Goal: Answer question/provide support

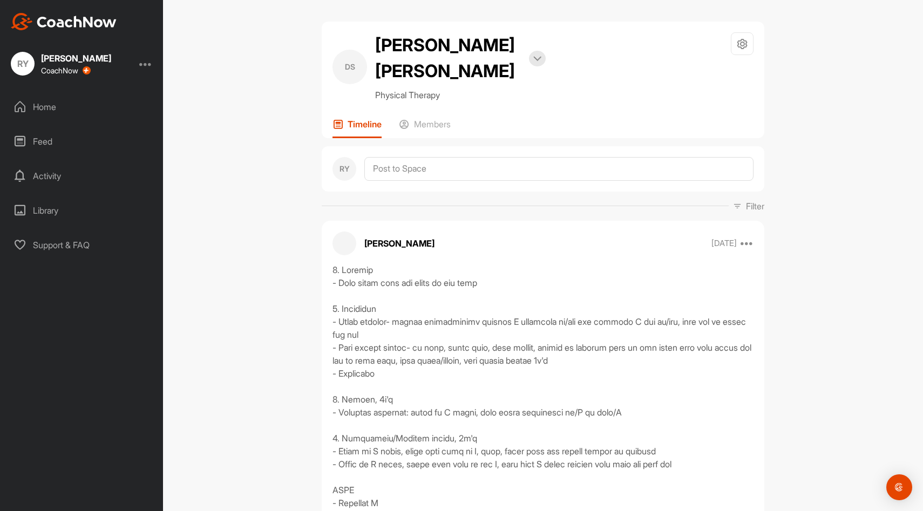
click at [57, 105] on div "Home" at bounding box center [82, 106] width 152 height 27
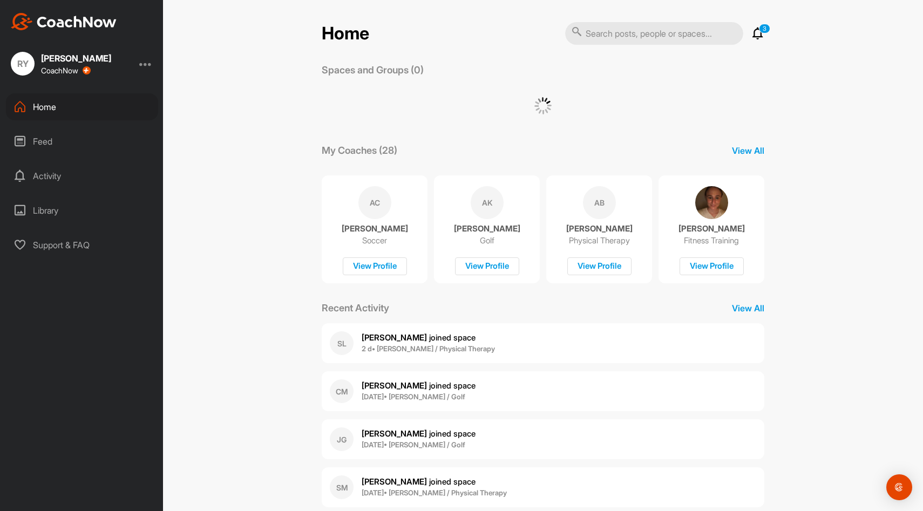
click at [636, 32] on input "text" at bounding box center [654, 33] width 178 height 23
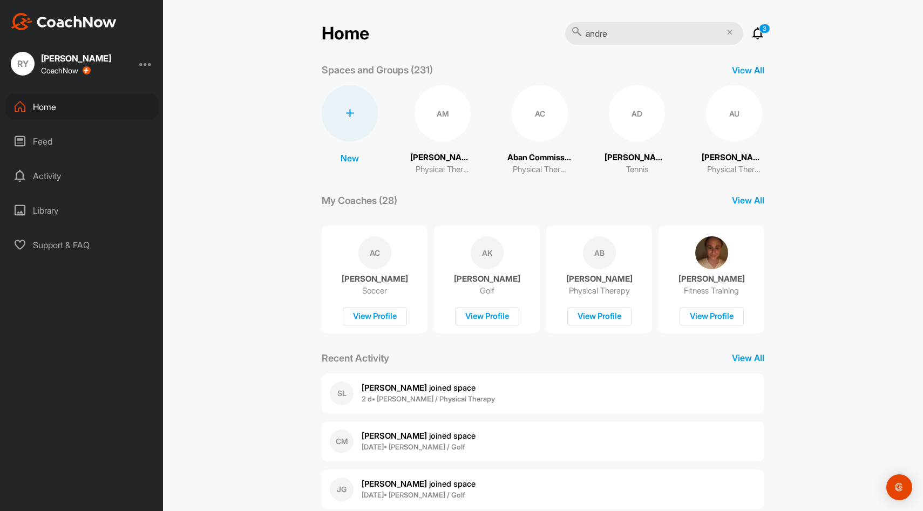
type input "[PERSON_NAME]"
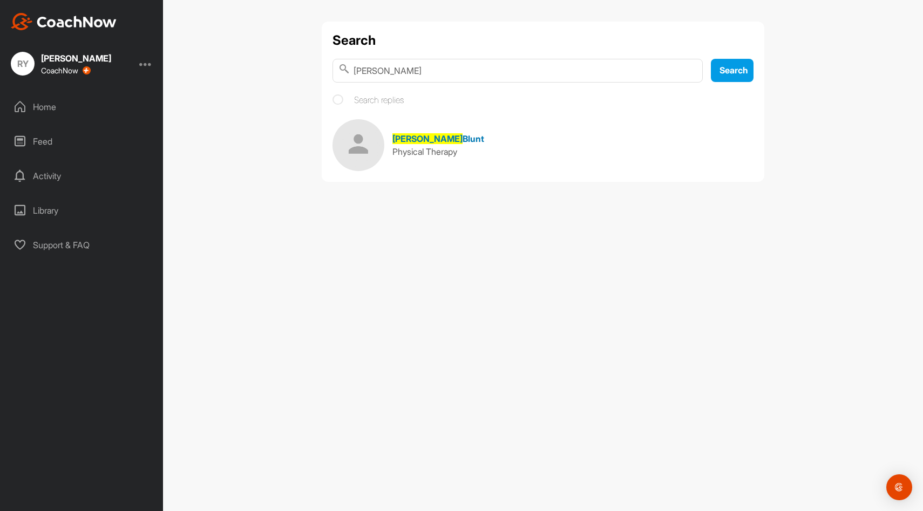
click at [426, 149] on span "Physical Therapy" at bounding box center [424, 151] width 65 height 11
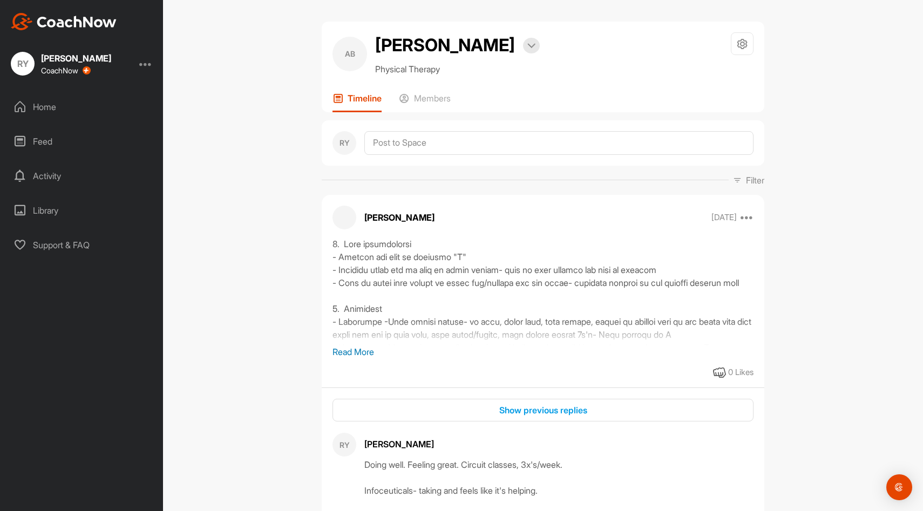
click at [360, 349] on p "Read More" at bounding box center [542, 351] width 421 height 13
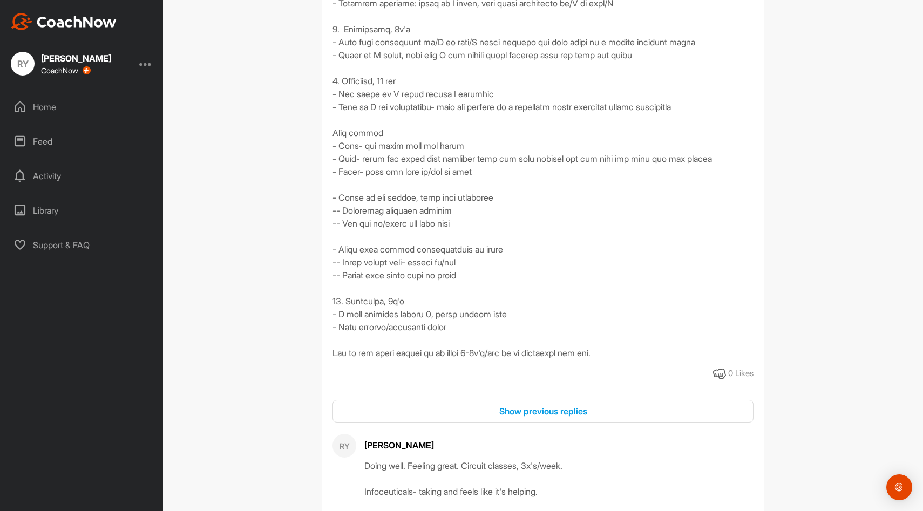
scroll to position [1176, 0]
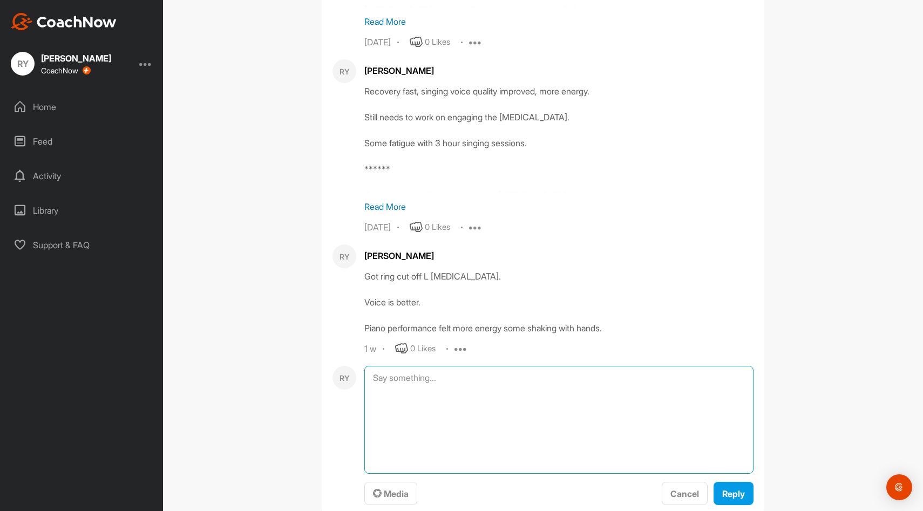
click at [432, 460] on textarea at bounding box center [558, 420] width 389 height 108
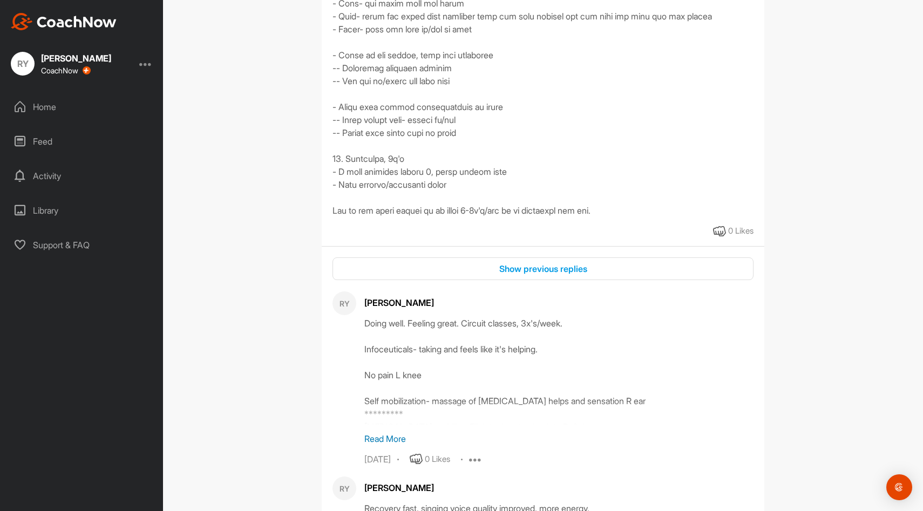
scroll to position [1292, 0]
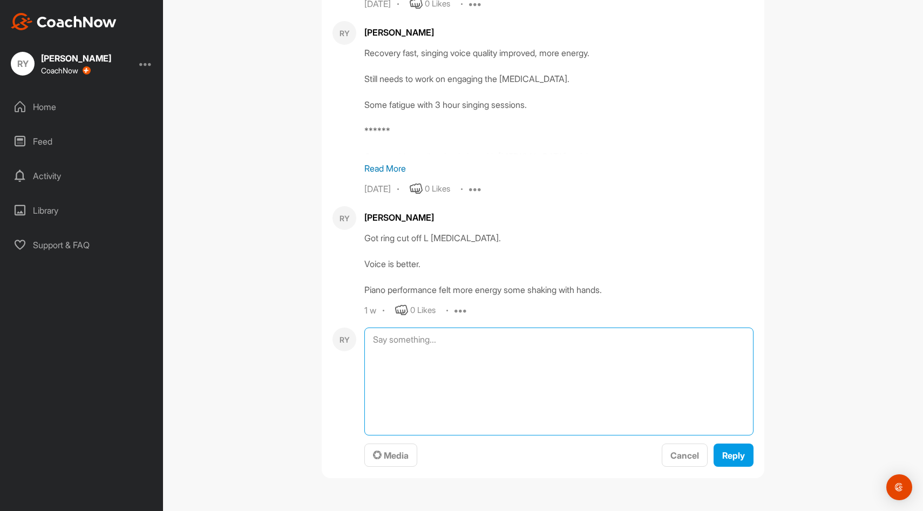
click at [467, 352] on textarea at bounding box center [558, 381] width 389 height 108
type textarea "T"
type textarea "m"
drag, startPoint x: 458, startPoint y: 390, endPoint x: 373, endPoint y: 352, distance: 93.0
click at [373, 352] on textarea "Movements, 5x's - Thoracic circles - Pelvic circles- emphasize the musculature …" at bounding box center [558, 381] width 389 height 108
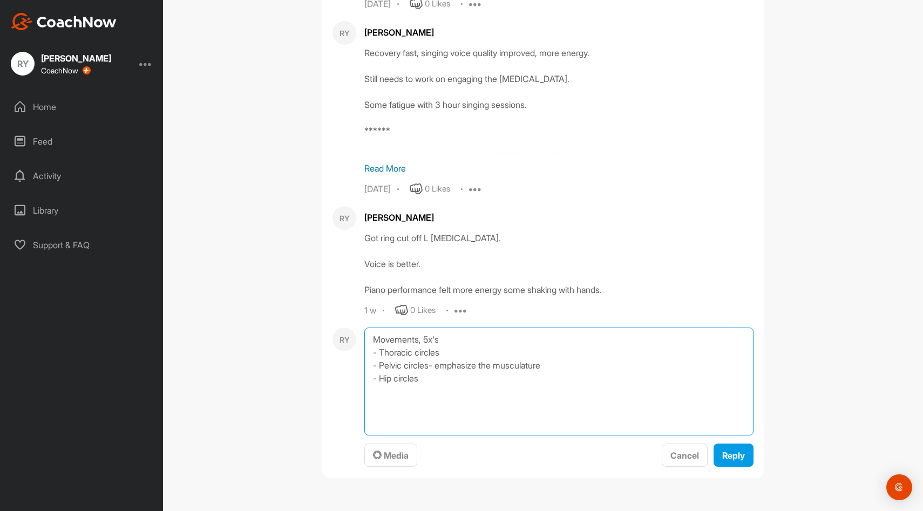
type textarea "Movements, 5x's - Thoracic circles - Pelvic circles- emphasize the musculature …"
click at [733, 442] on div "Movements, 5x's - Thoracic circles - Pelvic circles- emphasize the musculature …" at bounding box center [558, 397] width 389 height 140
click at [733, 452] on span "Reply" at bounding box center [733, 455] width 23 height 11
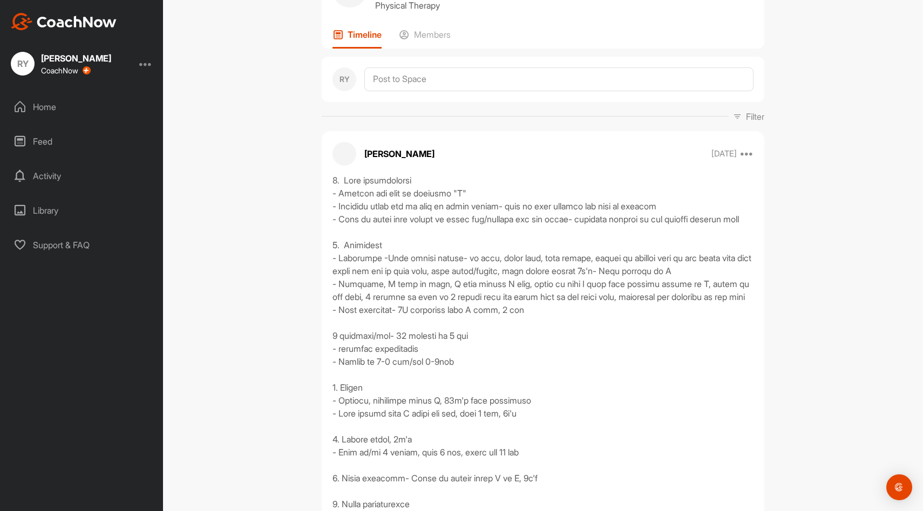
scroll to position [0, 0]
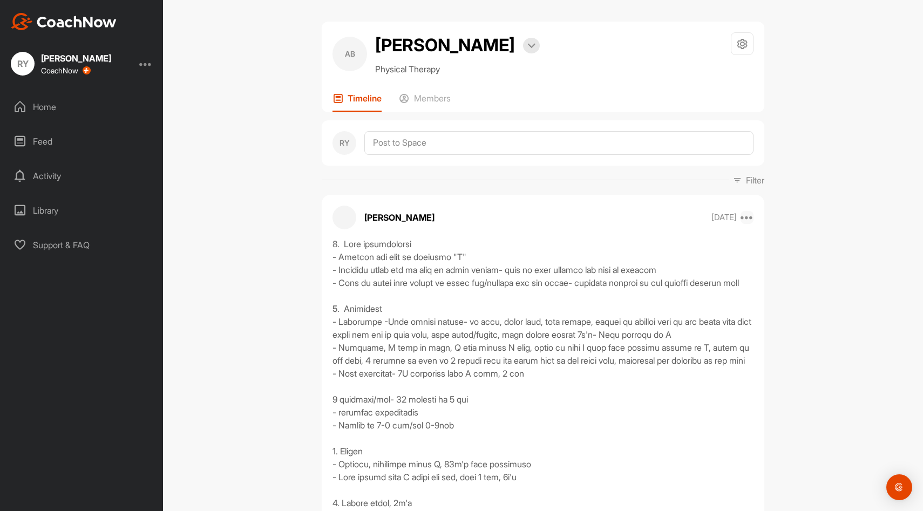
click at [747, 216] on icon at bounding box center [746, 217] width 13 height 13
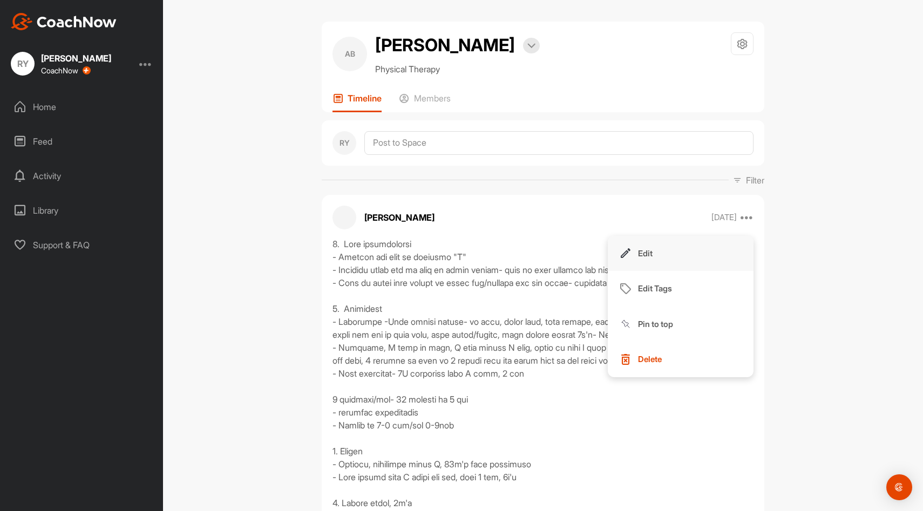
click at [698, 253] on button "Edit" at bounding box center [681, 254] width 146 height 36
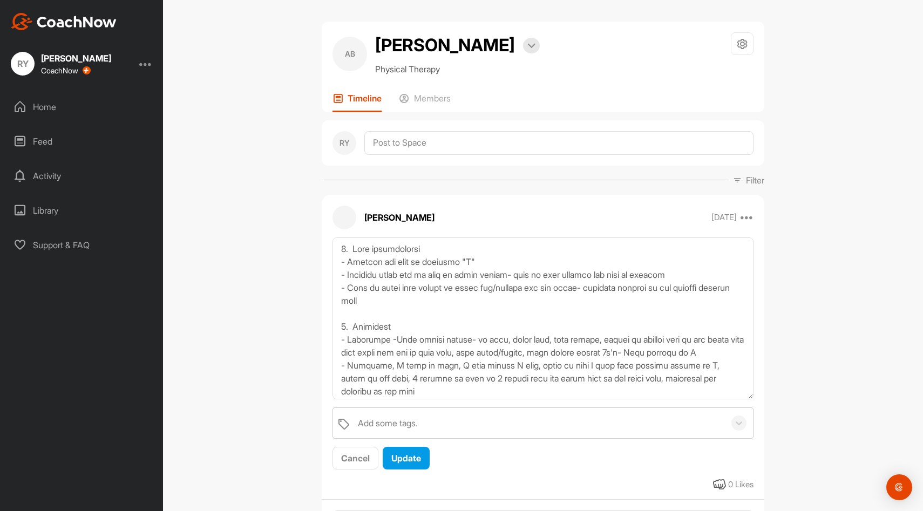
drag, startPoint x: 747, startPoint y: 297, endPoint x: 732, endPoint y: 504, distance: 207.7
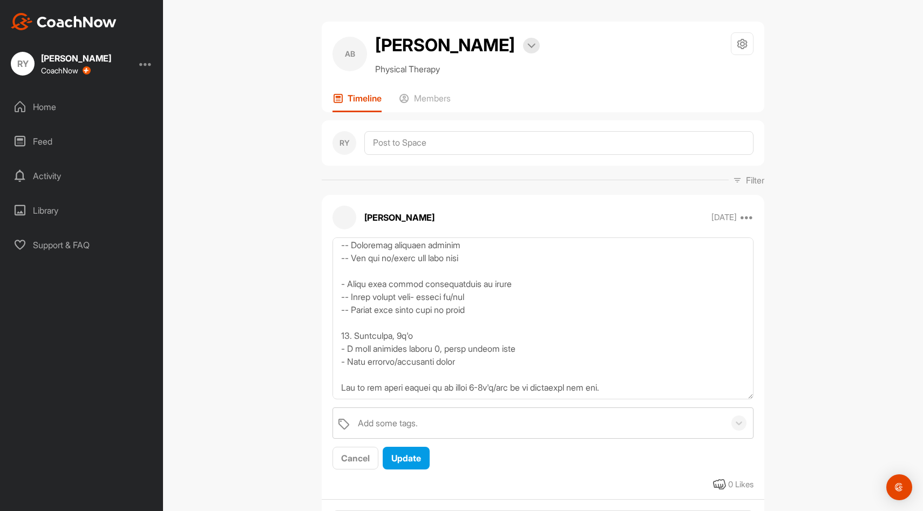
scroll to position [623, 0]
click at [510, 378] on textarea at bounding box center [542, 318] width 421 height 162
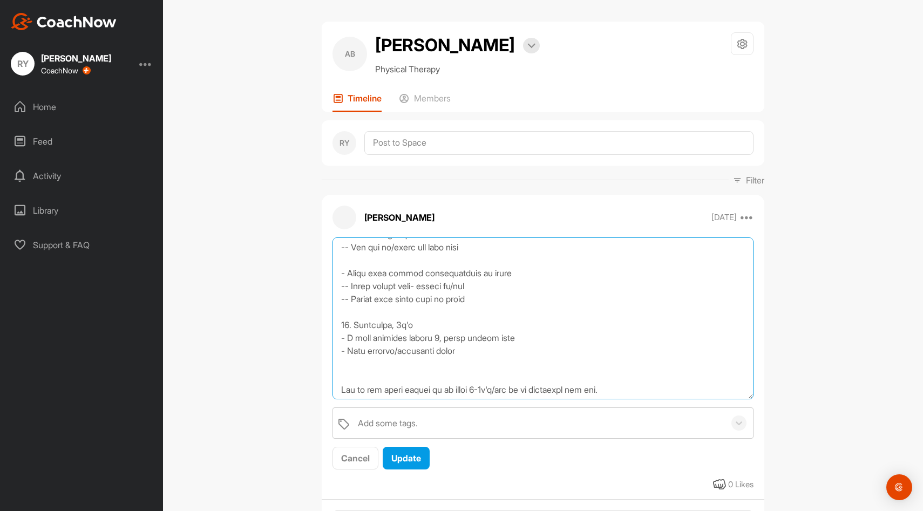
scroll to position [664, 0]
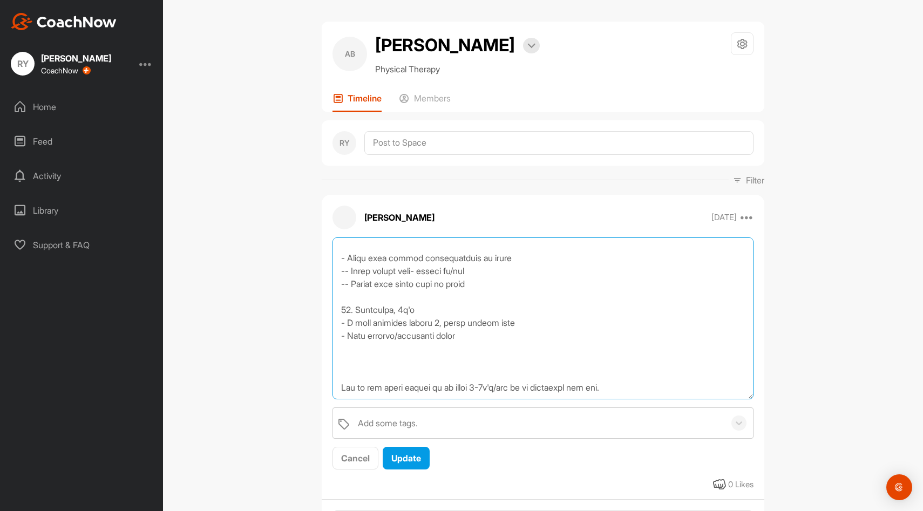
paste textarea "- Thoracic circles - Pelvic circles- emphasize the musculature - Hip circles"
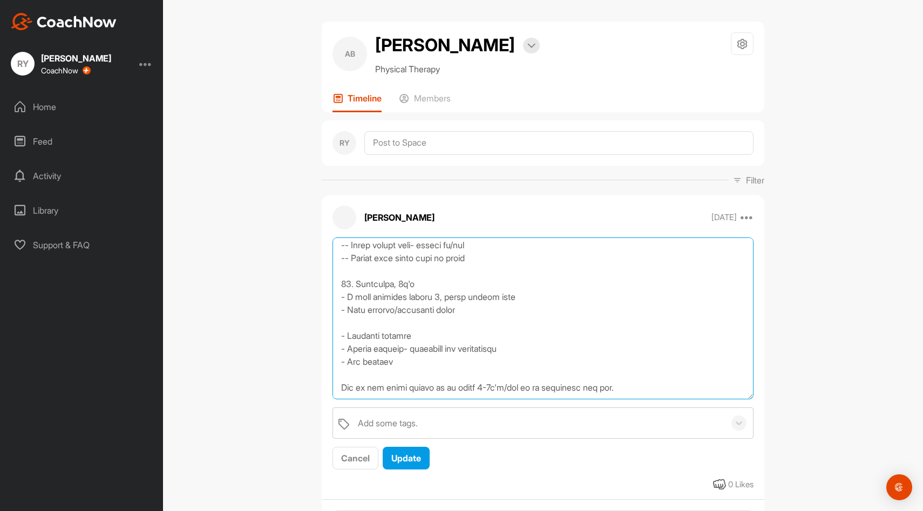
scroll to position [690, 0]
type textarea "9. Lore ipsumdolorsi - Ametcon adi elit se doeiusmo "T" - Incididu utlab etd ma…"
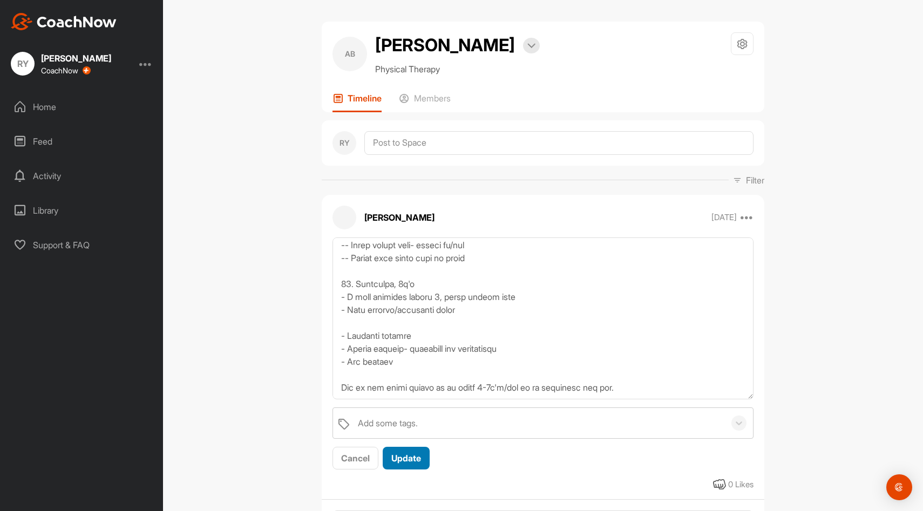
click at [403, 466] on button "Update" at bounding box center [406, 458] width 47 height 23
